Goal: Navigation & Orientation: Understand site structure

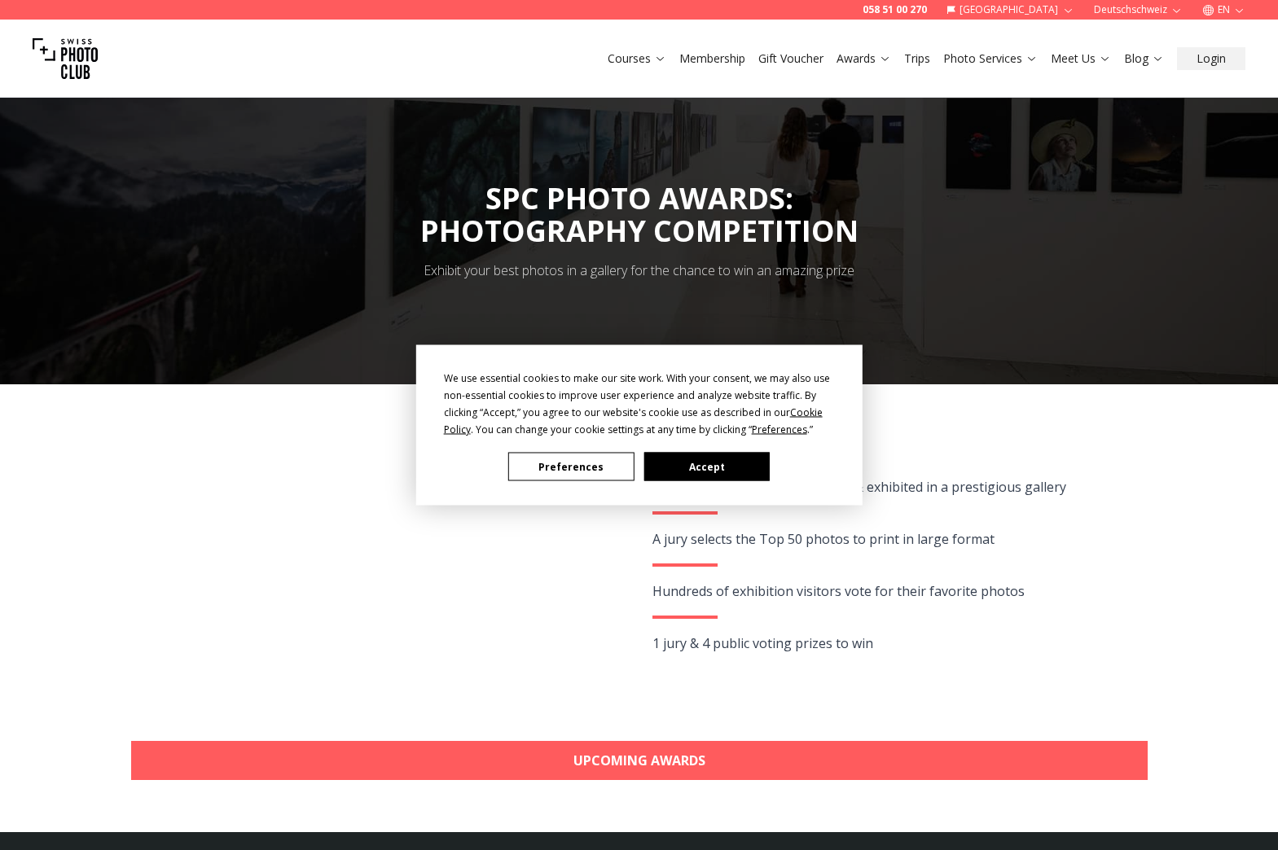
click at [575, 454] on button "Preferences" at bounding box center [570, 467] width 125 height 28
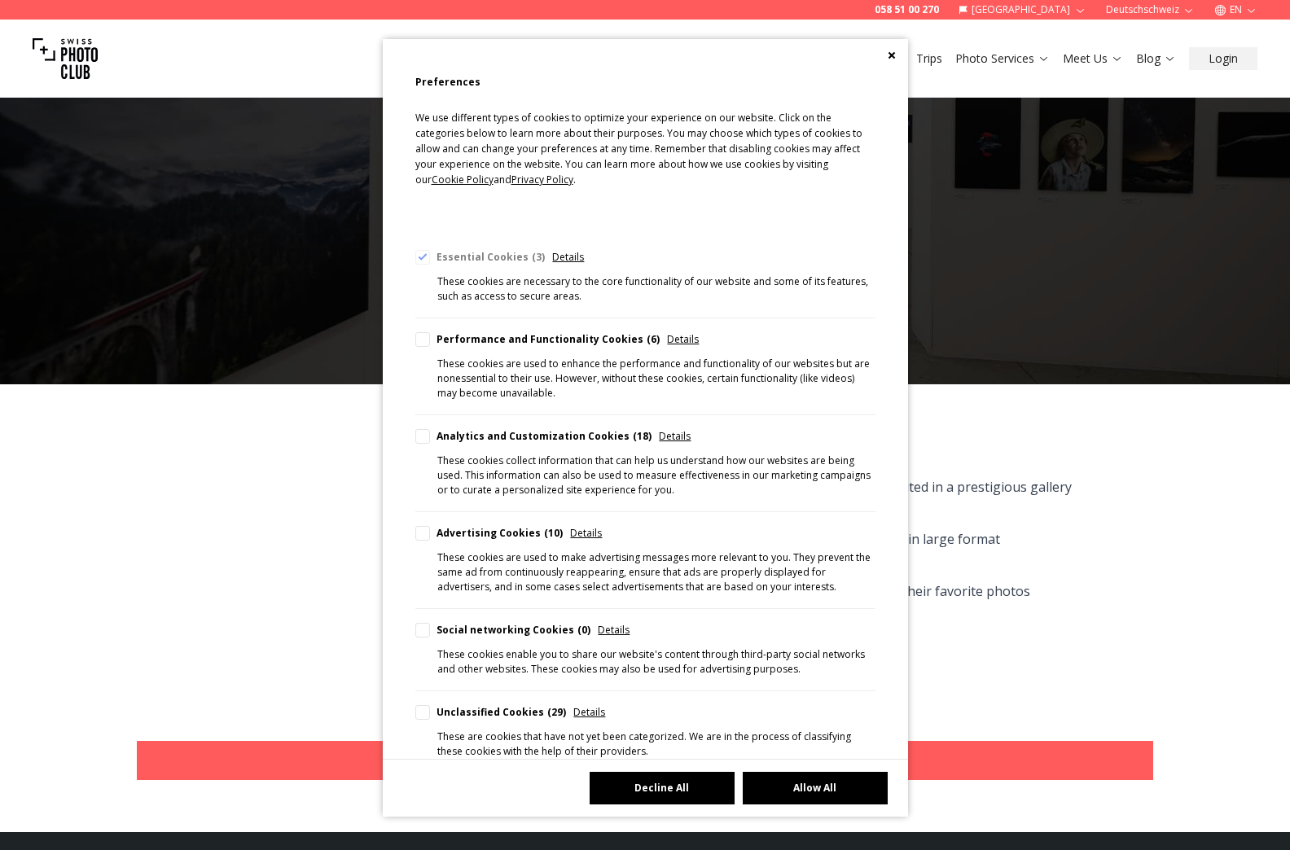
click at [666, 791] on button "Decline All" at bounding box center [662, 788] width 145 height 33
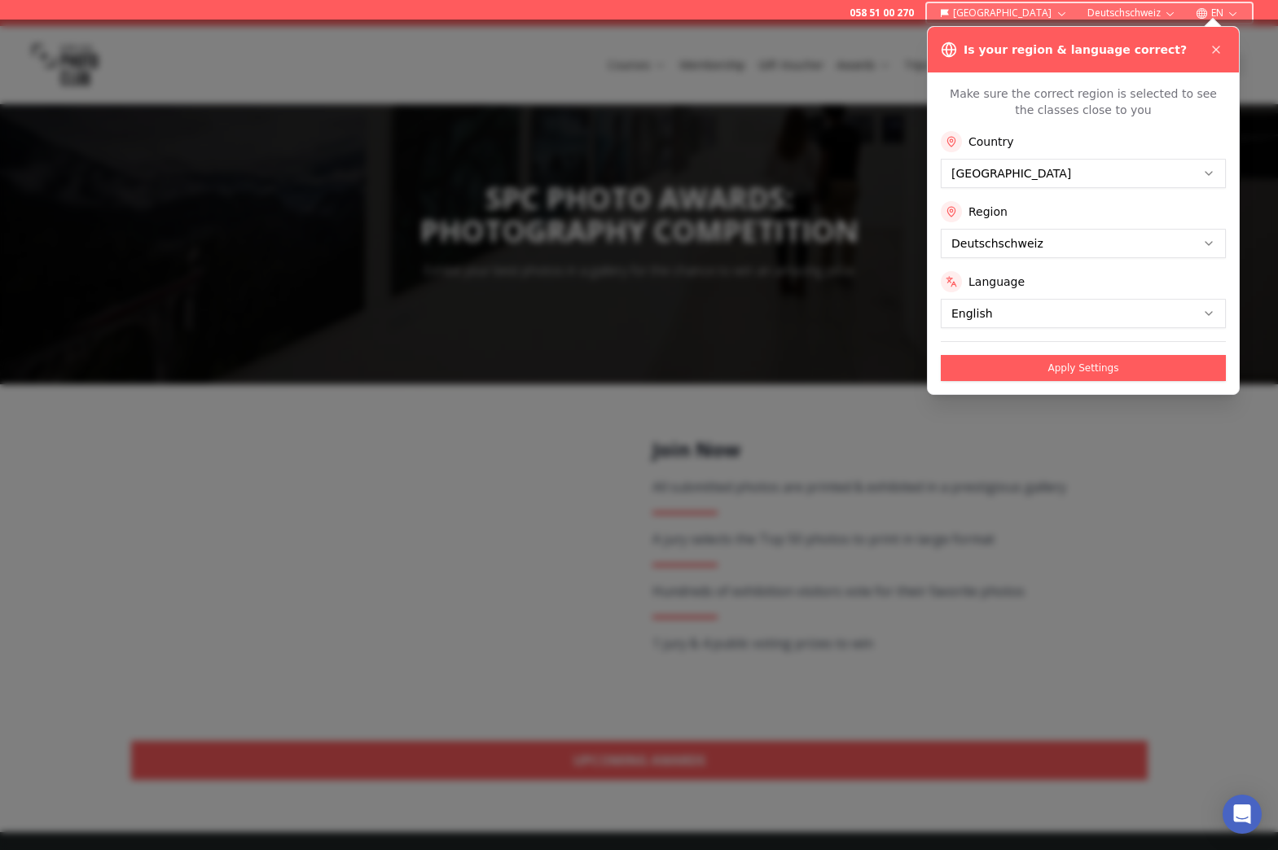
click at [1062, 602] on div at bounding box center [639, 435] width 1278 height 831
click at [1218, 45] on icon at bounding box center [1215, 49] width 13 height 13
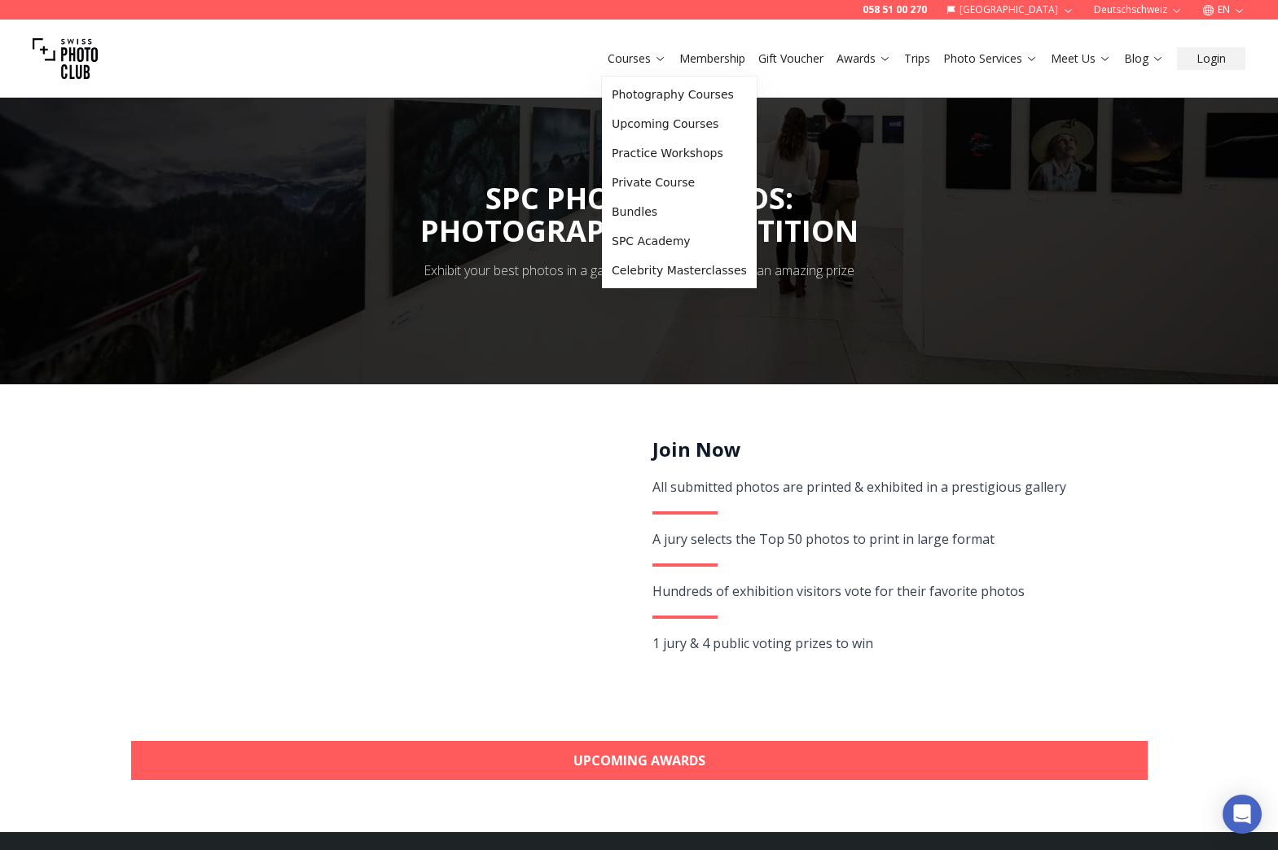
click at [636, 56] on link "Courses" at bounding box center [636, 58] width 59 height 16
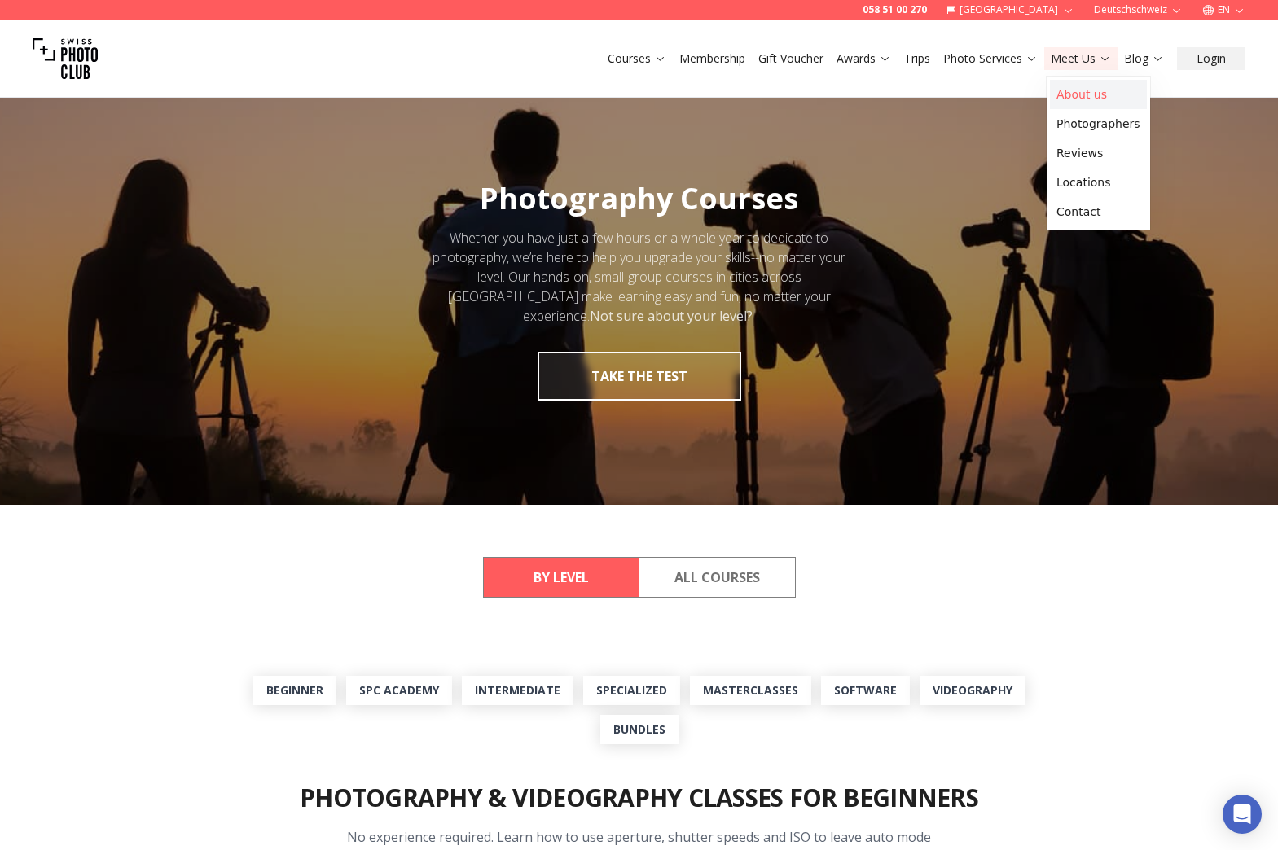
click at [1072, 87] on link "About us" at bounding box center [1098, 94] width 97 height 29
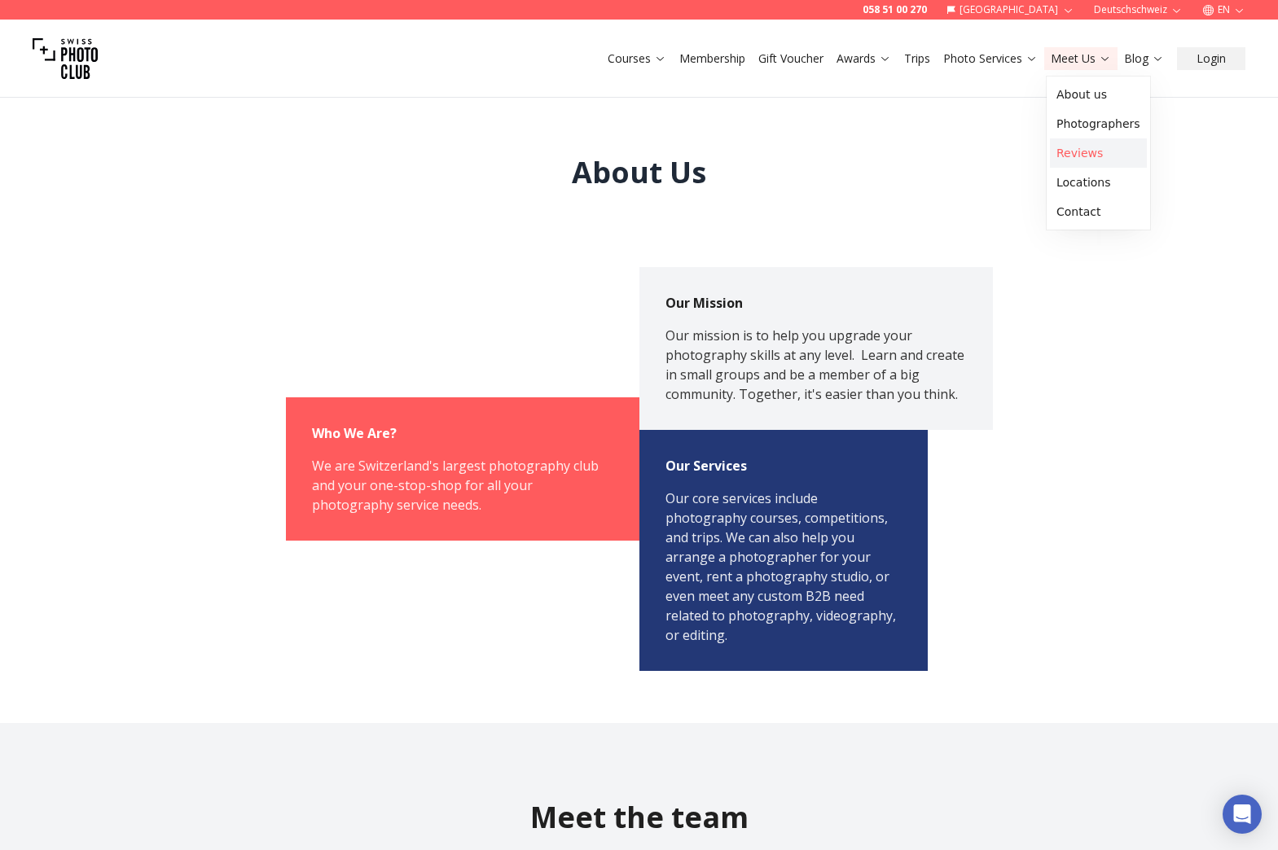
click at [1062, 156] on link "Reviews" at bounding box center [1098, 152] width 97 height 29
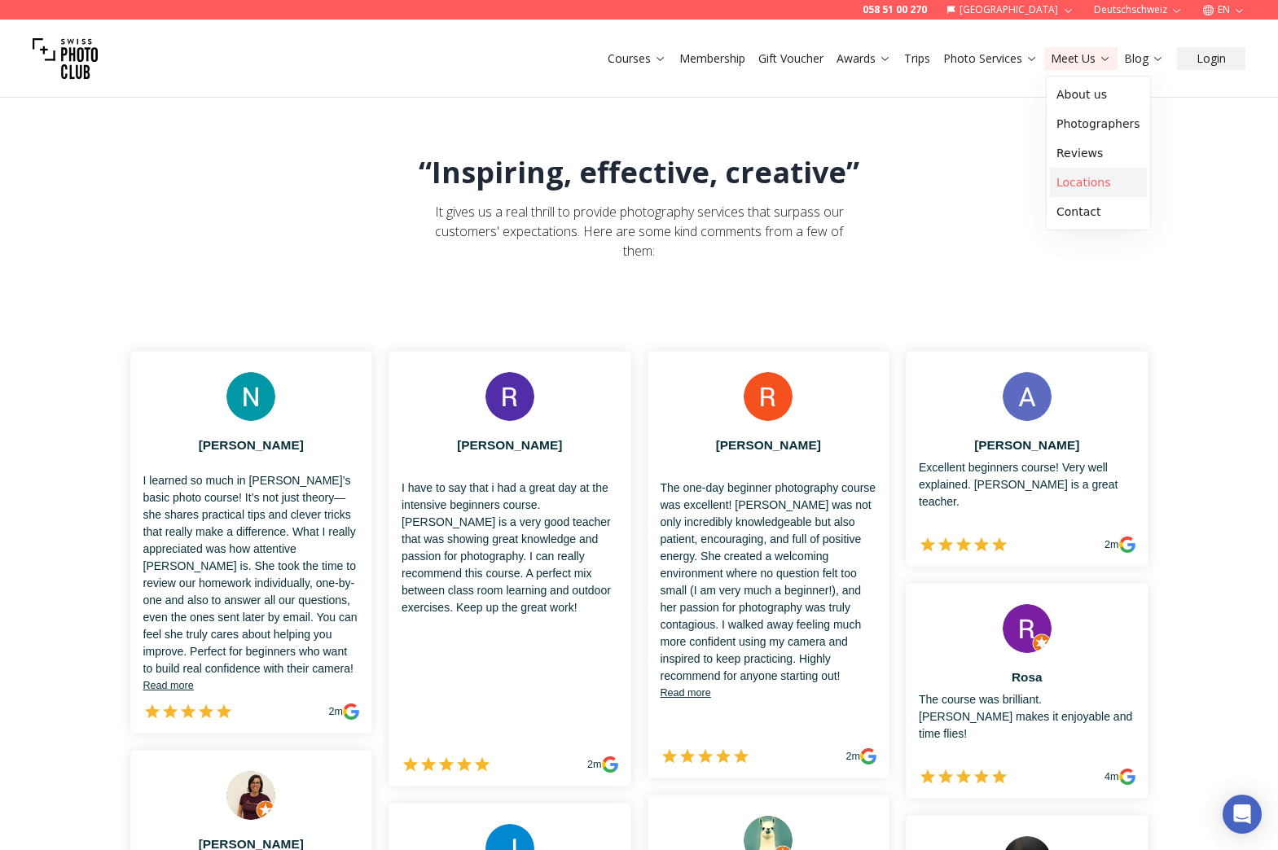
click at [1068, 181] on link "Locations" at bounding box center [1098, 182] width 97 height 29
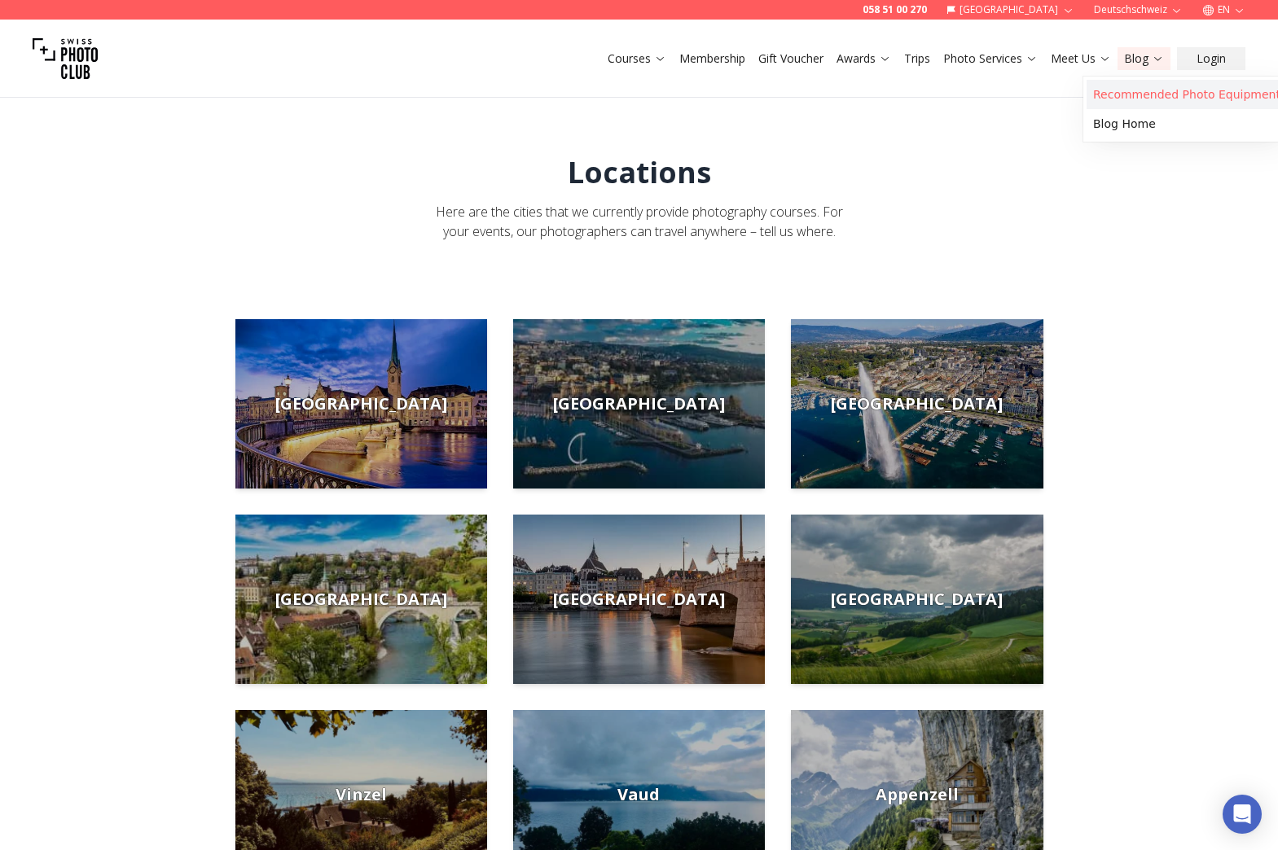
click at [1133, 87] on link "Recommended Photo Equipment" at bounding box center [1186, 94] width 200 height 29
